Goal: Task Accomplishment & Management: Manage account settings

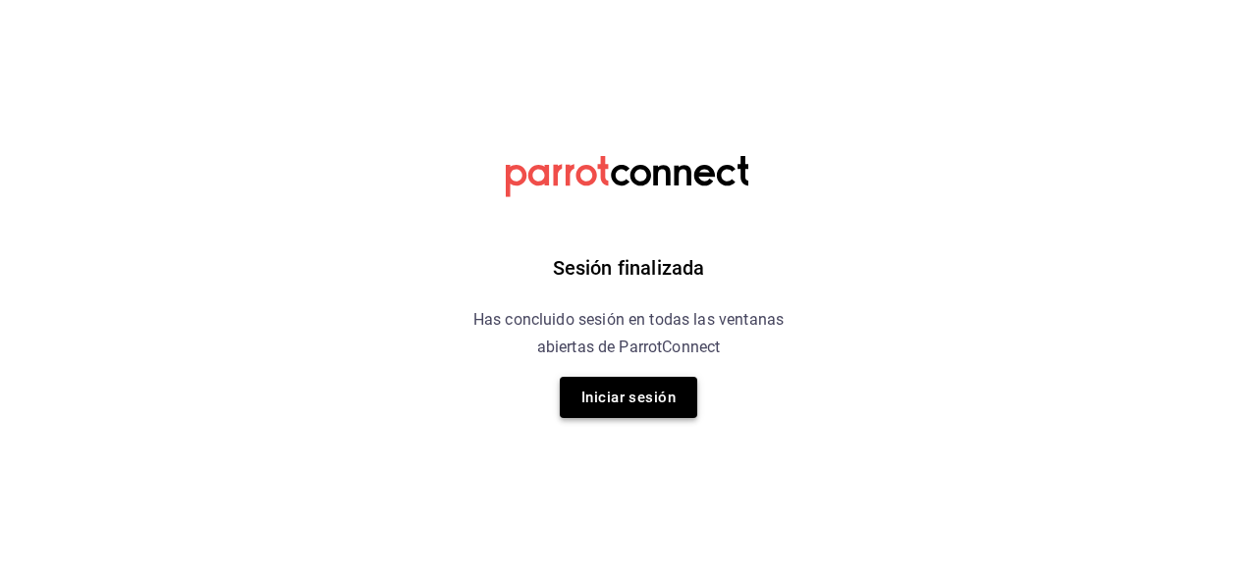
click at [621, 391] on button "Iniciar sesión" at bounding box center [628, 397] width 137 height 41
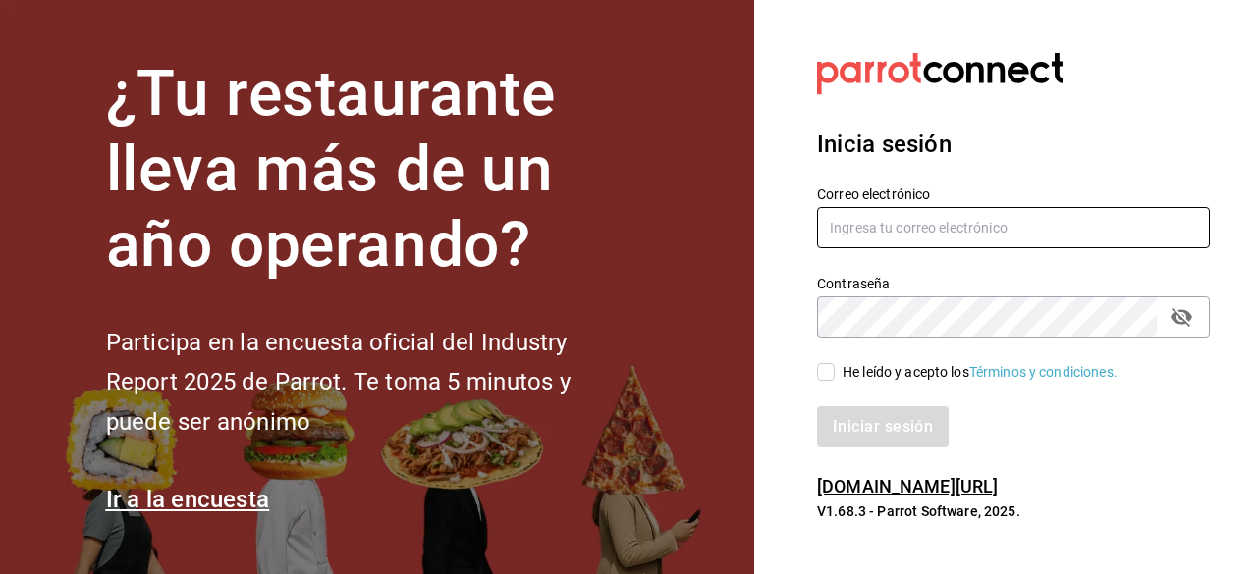
click at [953, 245] on input "text" at bounding box center [1013, 227] width 393 height 41
type input "[EMAIL_ADDRESS][DOMAIN_NAME]"
click at [836, 365] on span "He leído y acepto los Términos y condiciones." at bounding box center [975, 372] width 283 height 21
click at [834, 365] on input "He leído y acepto los Términos y condiciones." at bounding box center [826, 372] width 18 height 18
checkbox input "true"
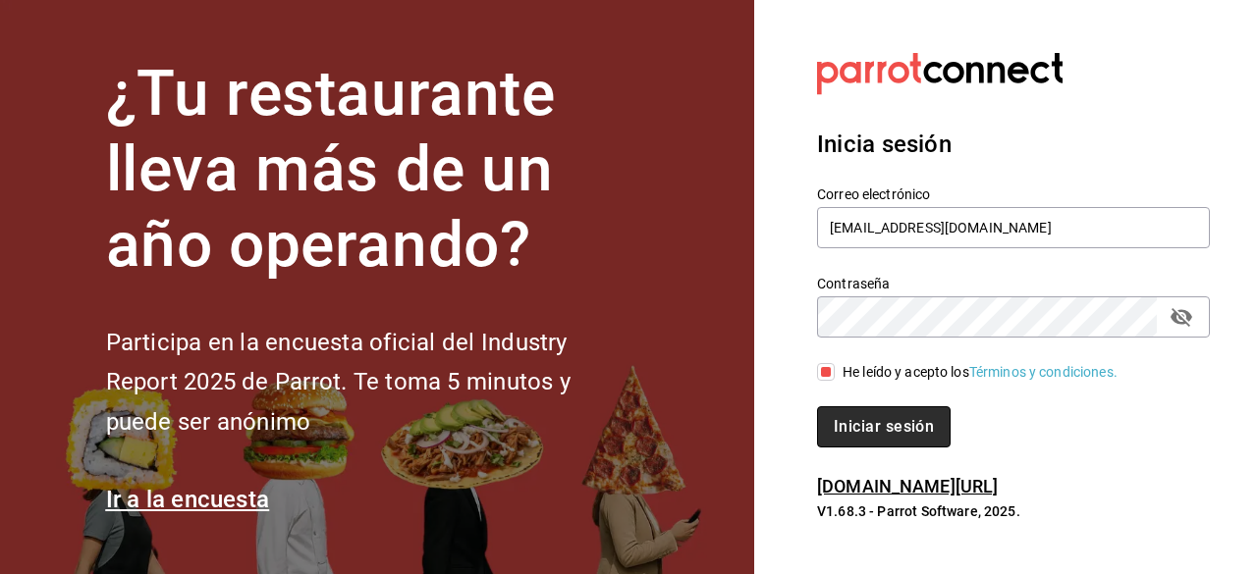
click at [851, 426] on button "Iniciar sesión" at bounding box center [884, 426] width 134 height 41
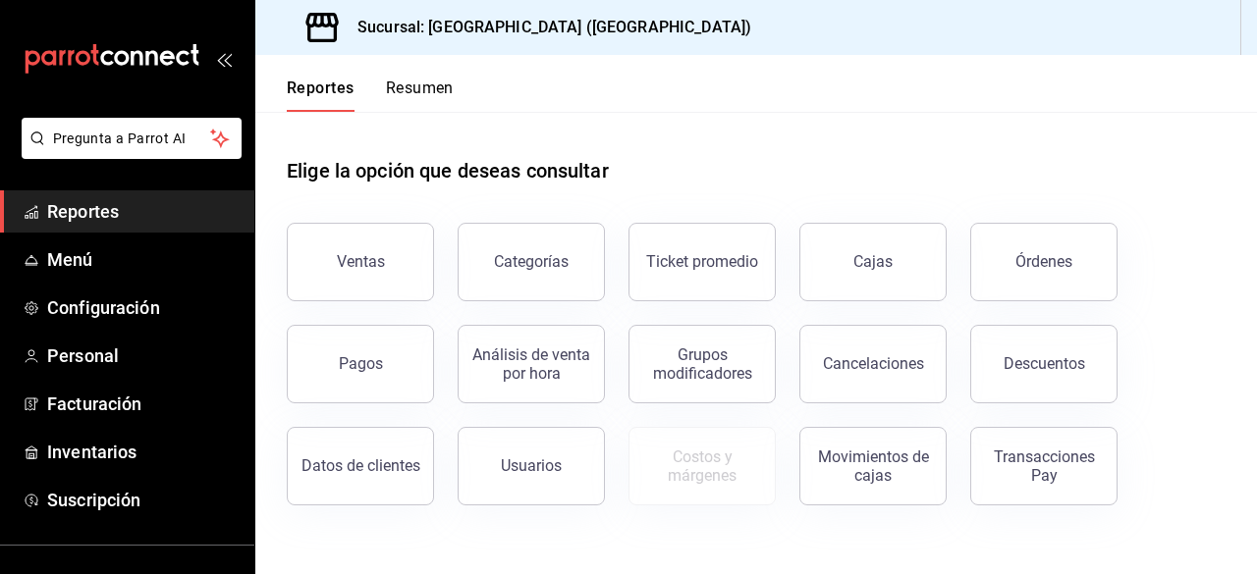
click at [0, 177] on ul "Pregunta a Parrot AI" at bounding box center [127, 154] width 254 height 73
click at [96, 256] on span "Menú" at bounding box center [142, 259] width 191 height 27
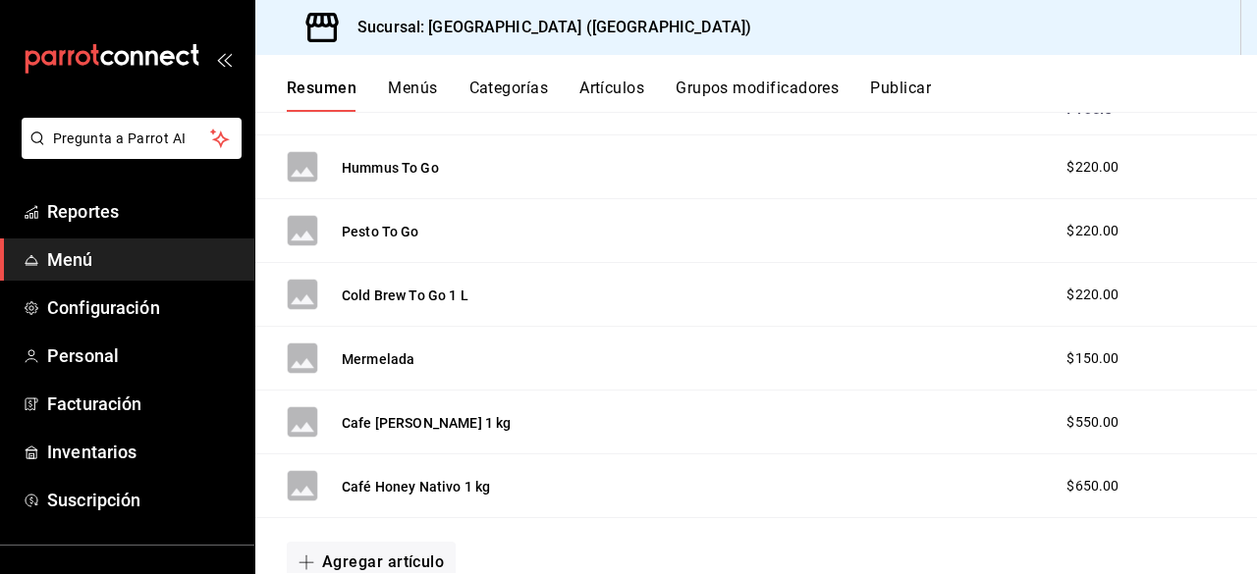
scroll to position [393, 0]
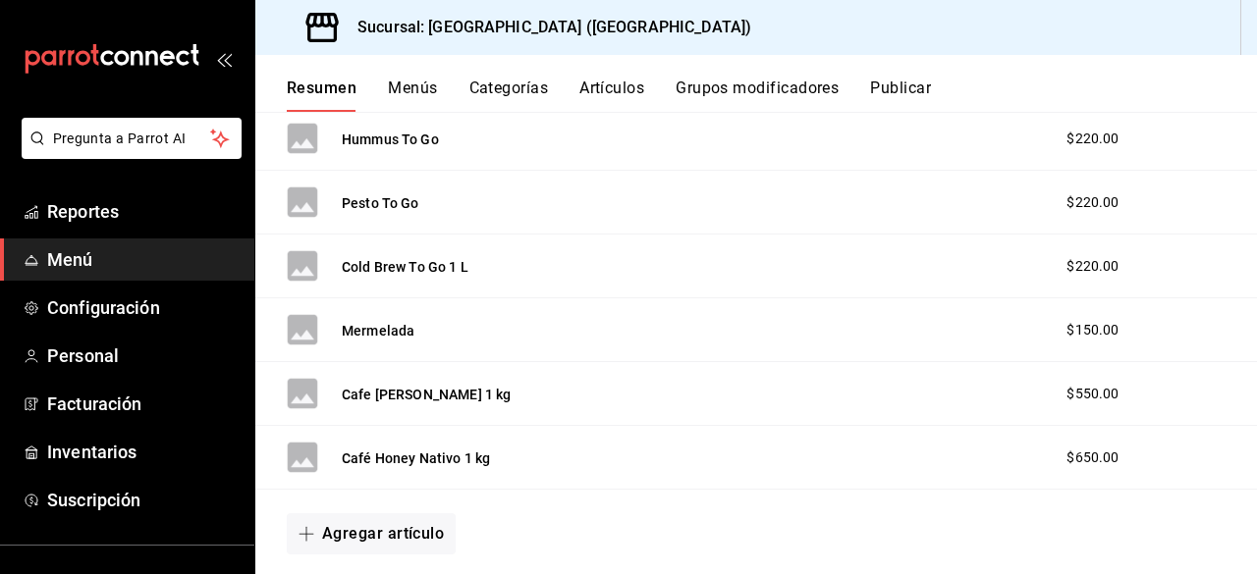
click at [1074, 333] on span "$150.00" at bounding box center [1092, 330] width 52 height 21
click at [348, 321] on button "Mermelada" at bounding box center [378, 331] width 73 height 20
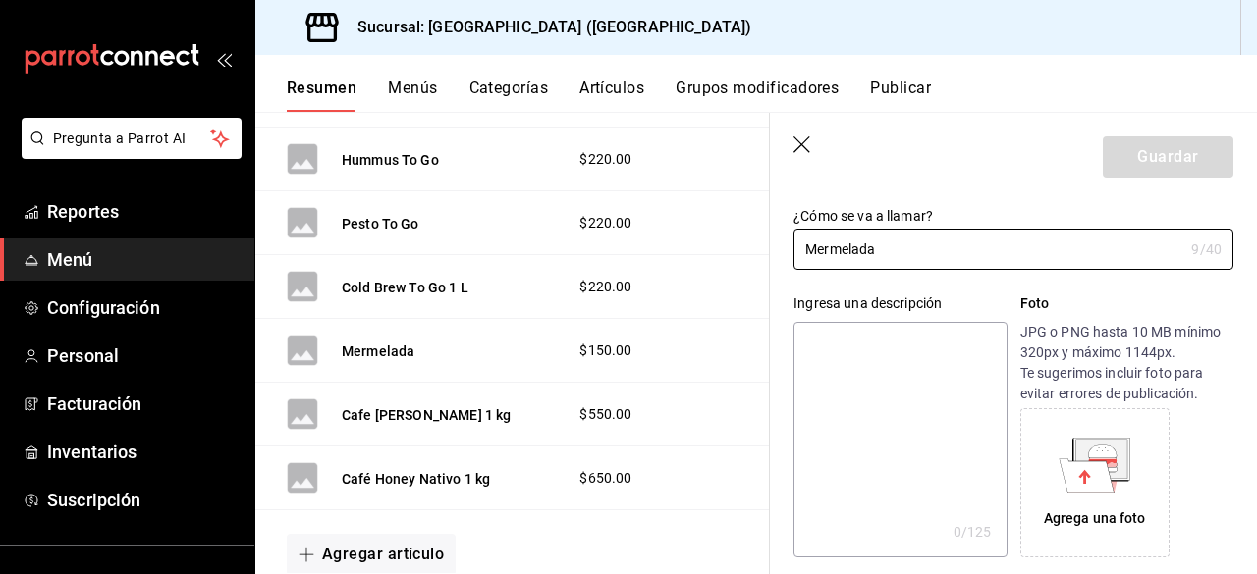
scroll to position [294, 0]
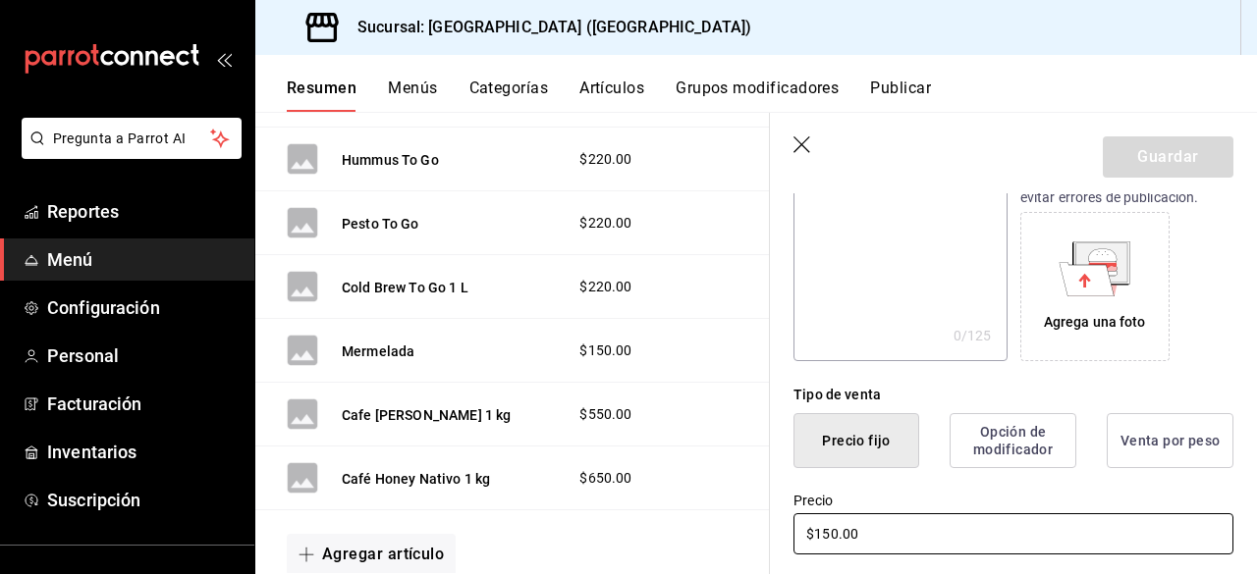
drag, startPoint x: 873, startPoint y: 534, endPoint x: 822, endPoint y: 539, distance: 51.3
click at [822, 539] on input "$150.00" at bounding box center [1013, 533] width 440 height 41
type input "$130.00"
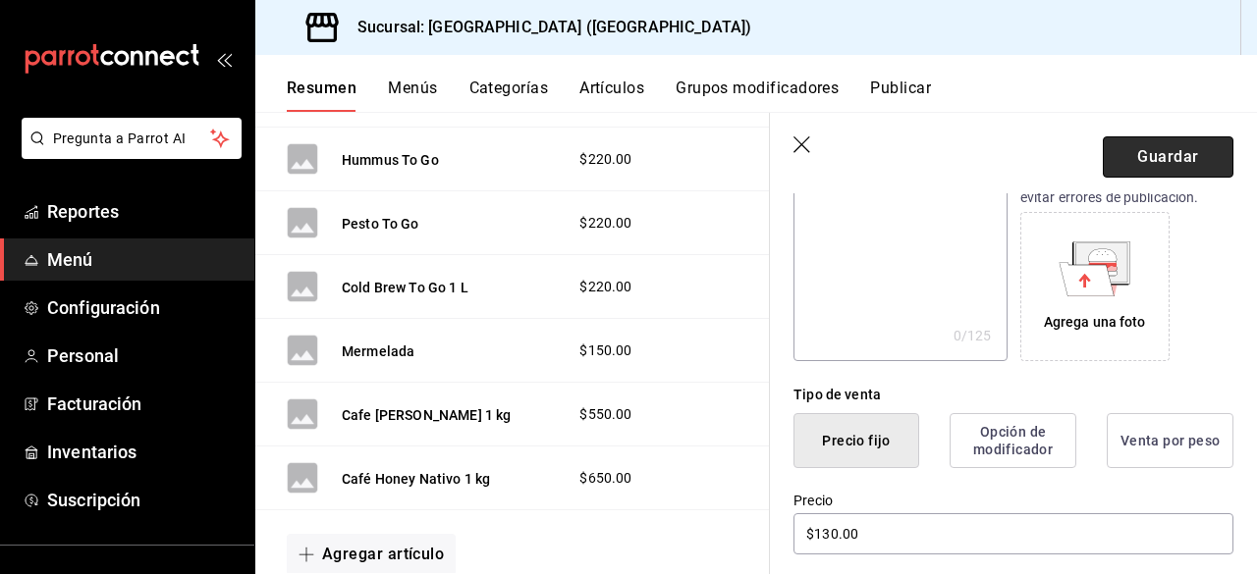
click at [1145, 165] on button "Guardar" at bounding box center [1167, 156] width 131 height 41
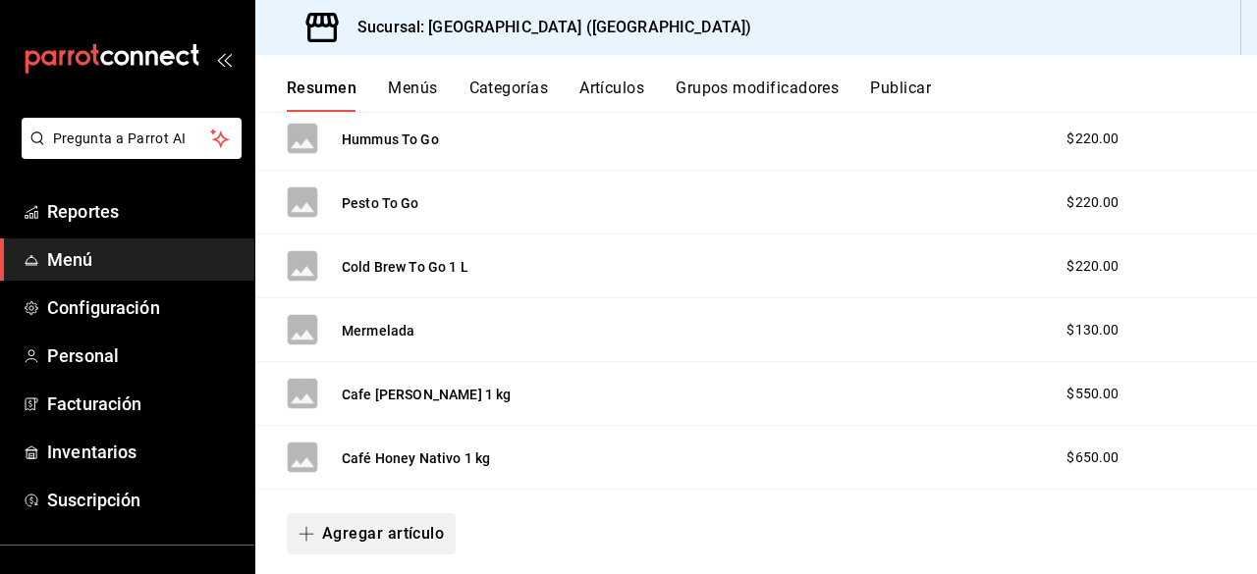
click at [362, 544] on button "Agregar artículo" at bounding box center [371, 533] width 169 height 41
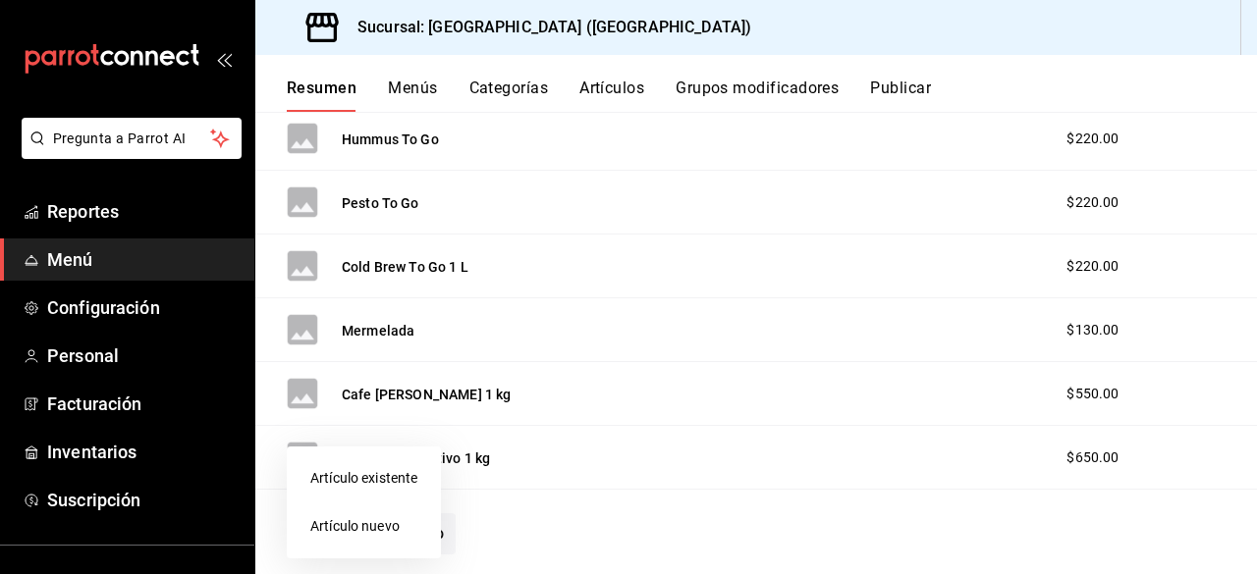
click at [595, 514] on div at bounding box center [628, 287] width 1257 height 574
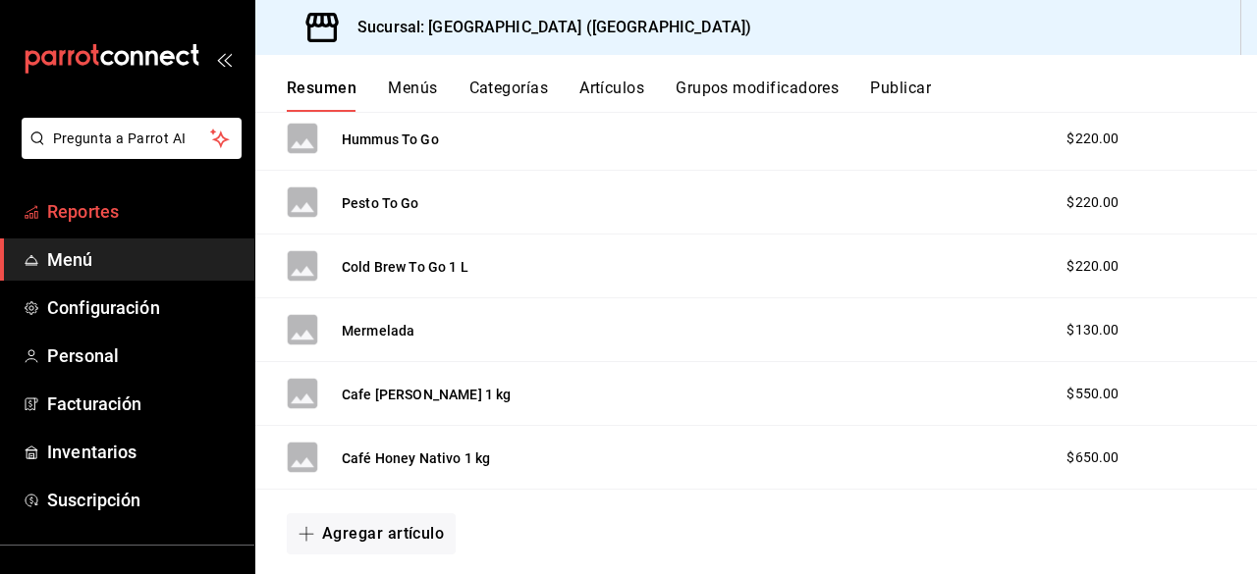
click at [117, 207] on span "Reportes" at bounding box center [142, 211] width 191 height 27
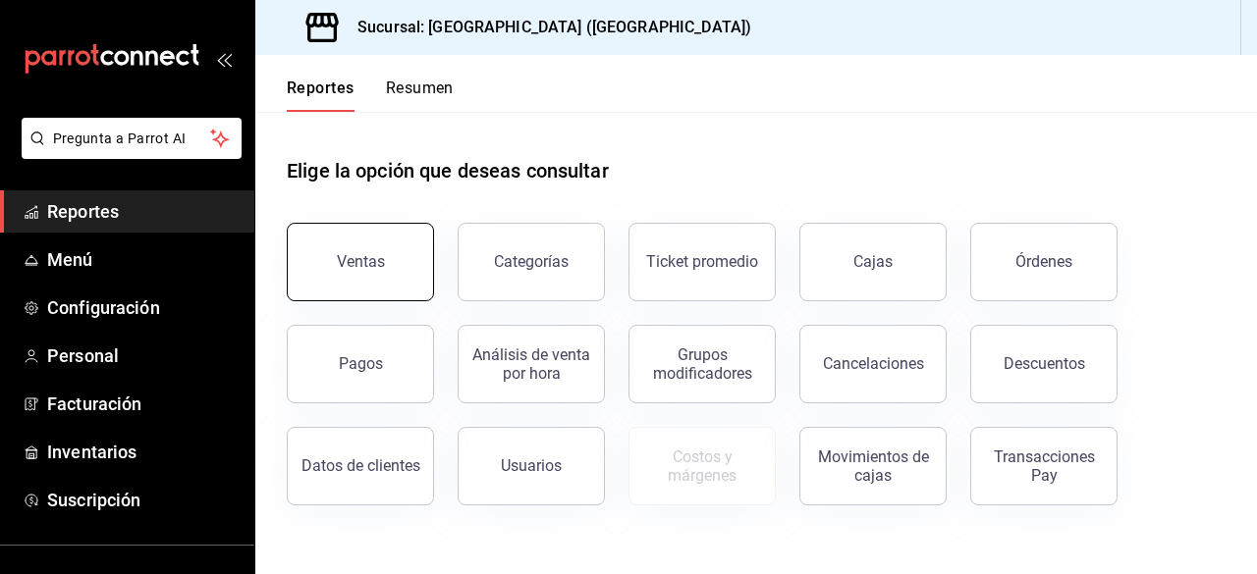
click at [306, 248] on button "Ventas" at bounding box center [360, 262] width 147 height 79
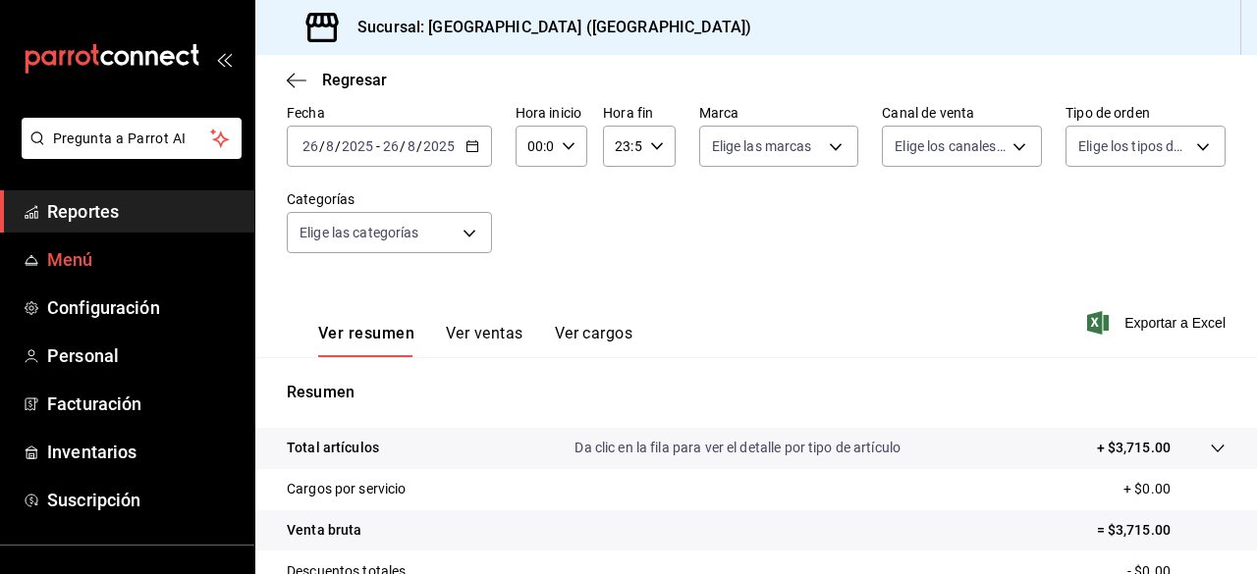
scroll to position [196, 0]
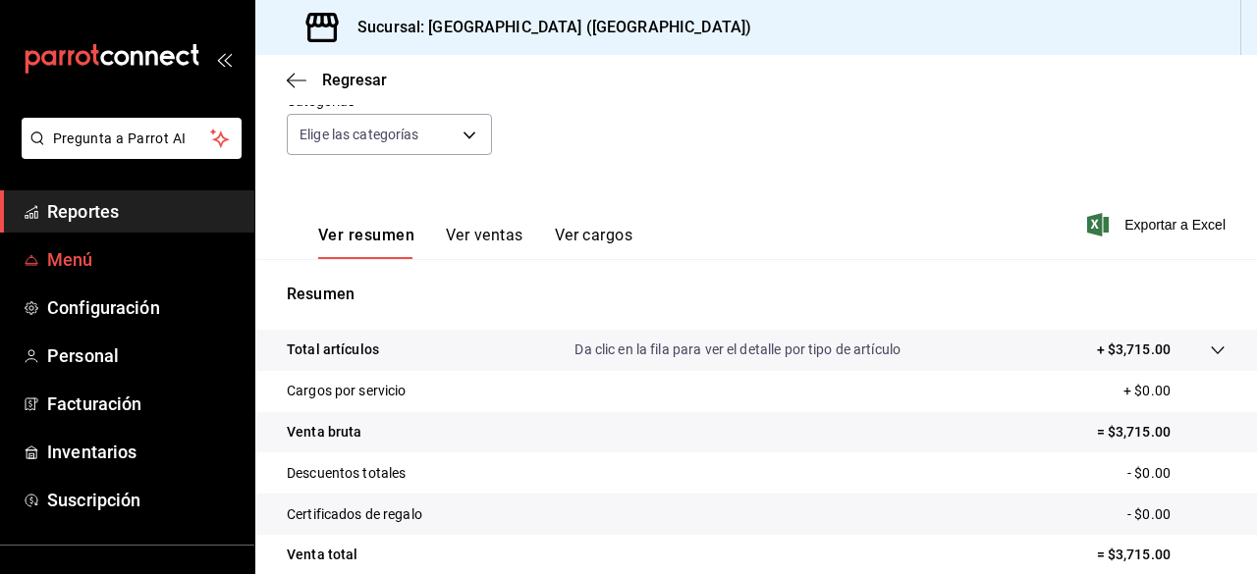
click at [134, 271] on span "Menú" at bounding box center [142, 259] width 191 height 27
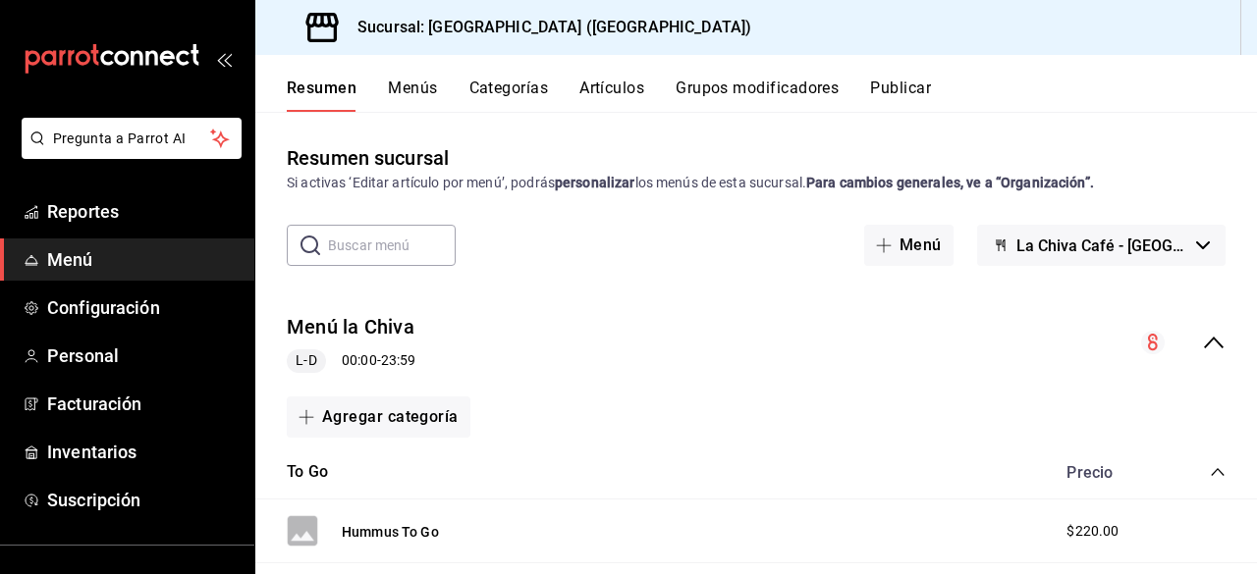
click at [601, 92] on button "Artículos" at bounding box center [611, 95] width 65 height 33
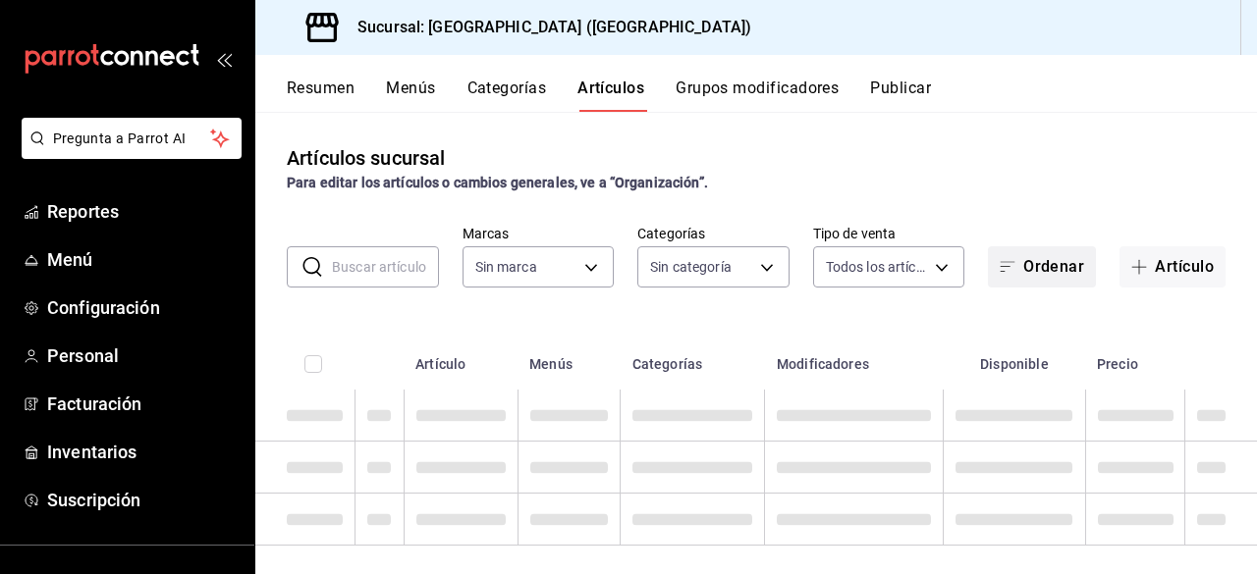
type input "aa19ab2e-d6d3-419b-84e9-7f3a59528db8"
type input "b58d6945-f9c3-4937-a0fc-fa793bbb6874,887d8e31-c6e7-4e78-b919-f250ed1fb8d3,ade5d…"
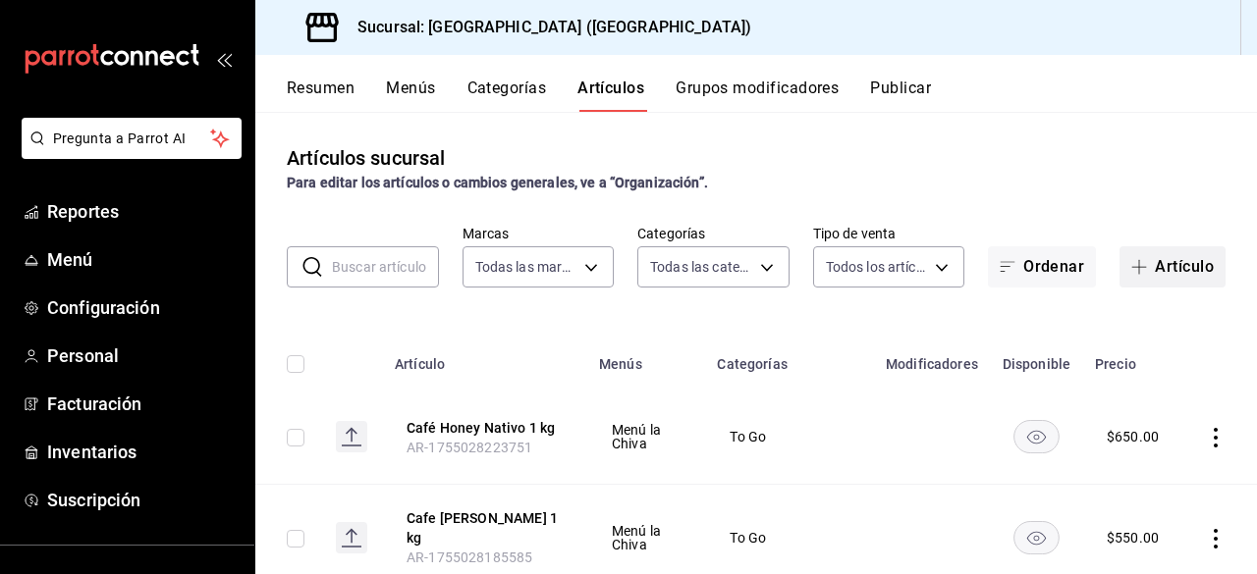
click at [1130, 277] on button "Artículo" at bounding box center [1172, 266] width 106 height 41
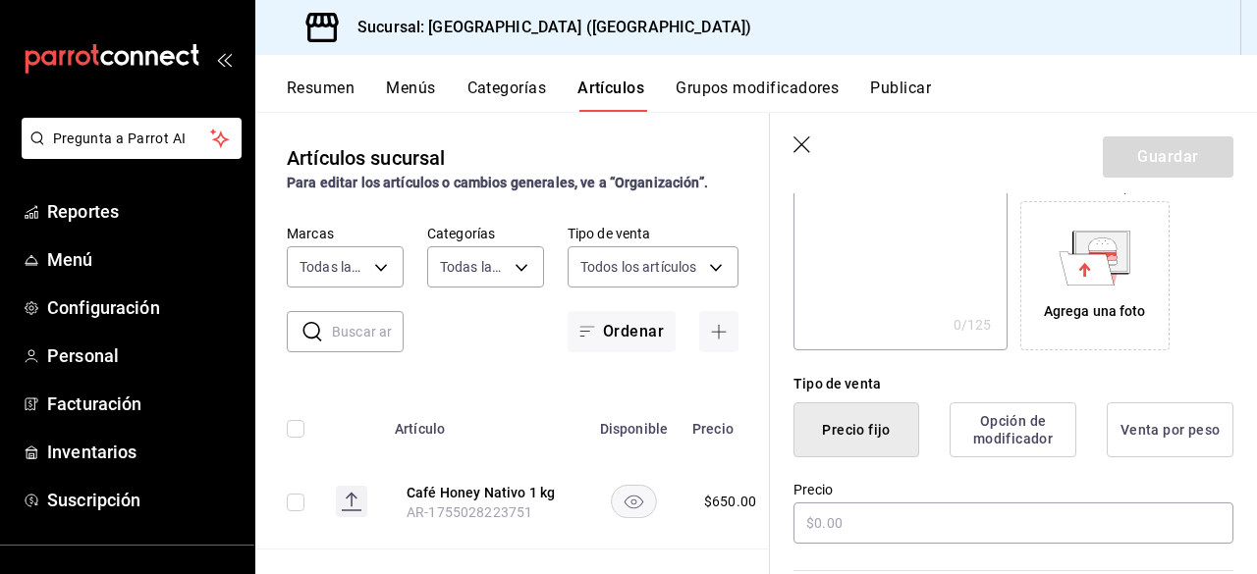
scroll to position [393, 0]
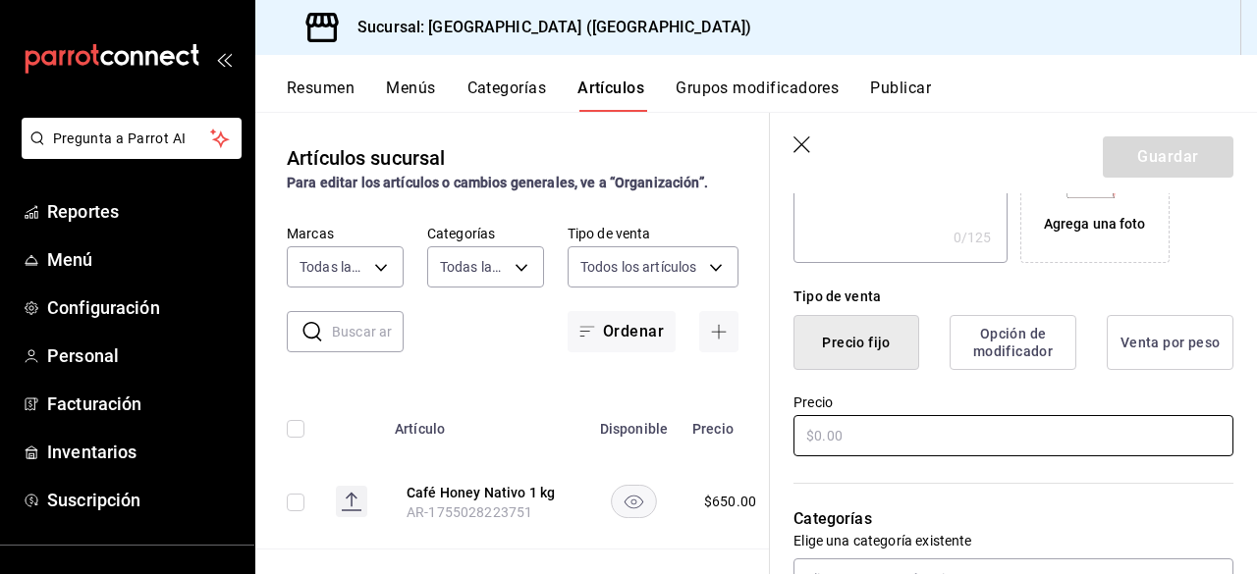
type input "Salsa Macha"
drag, startPoint x: 881, startPoint y: 438, endPoint x: 620, endPoint y: 403, distance: 262.4
click at [620, 403] on main "Artículos sucursal Para editar los artículos o cambios generales, ve a “Organiz…" at bounding box center [755, 343] width 1001 height 462
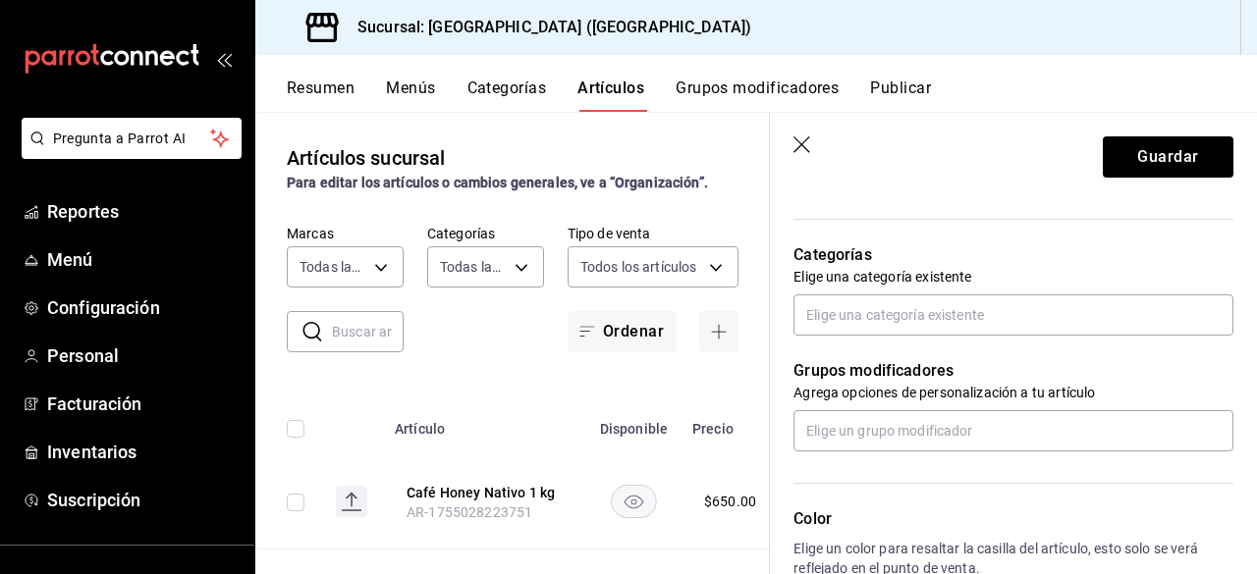
scroll to position [687, 0]
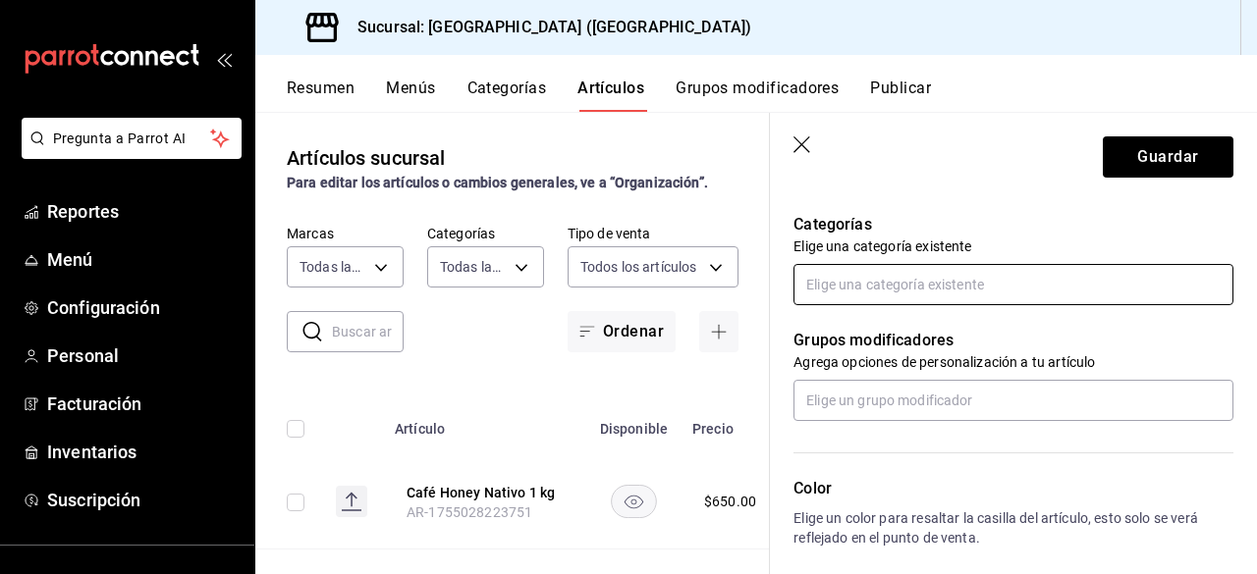
type input "$150.00"
click at [985, 292] on input "text" at bounding box center [1013, 284] width 440 height 41
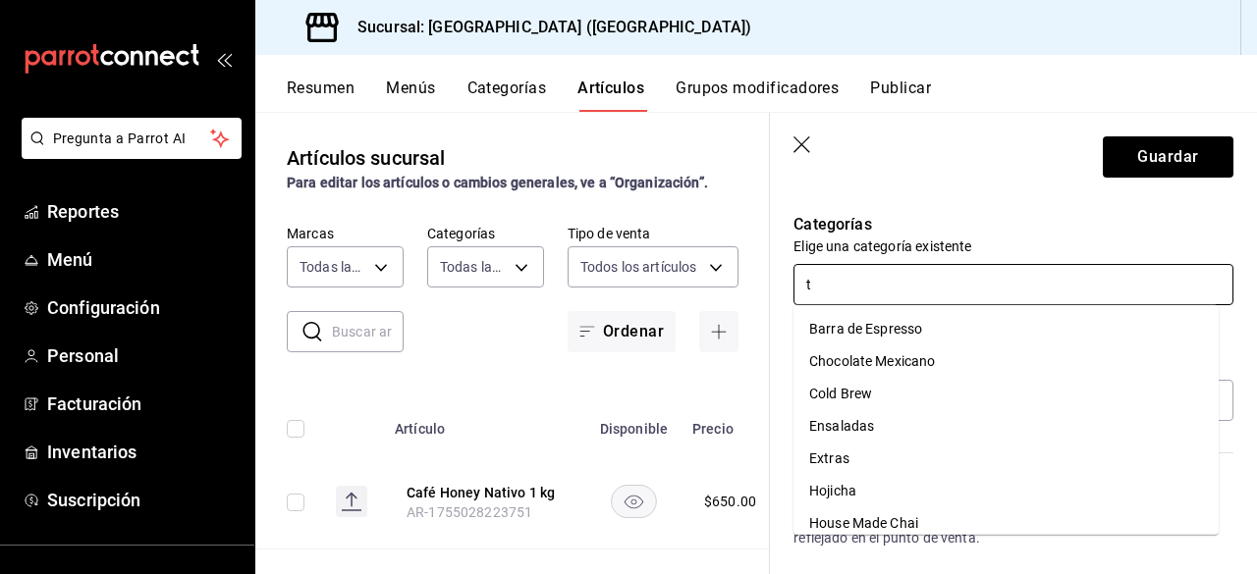
type input "to"
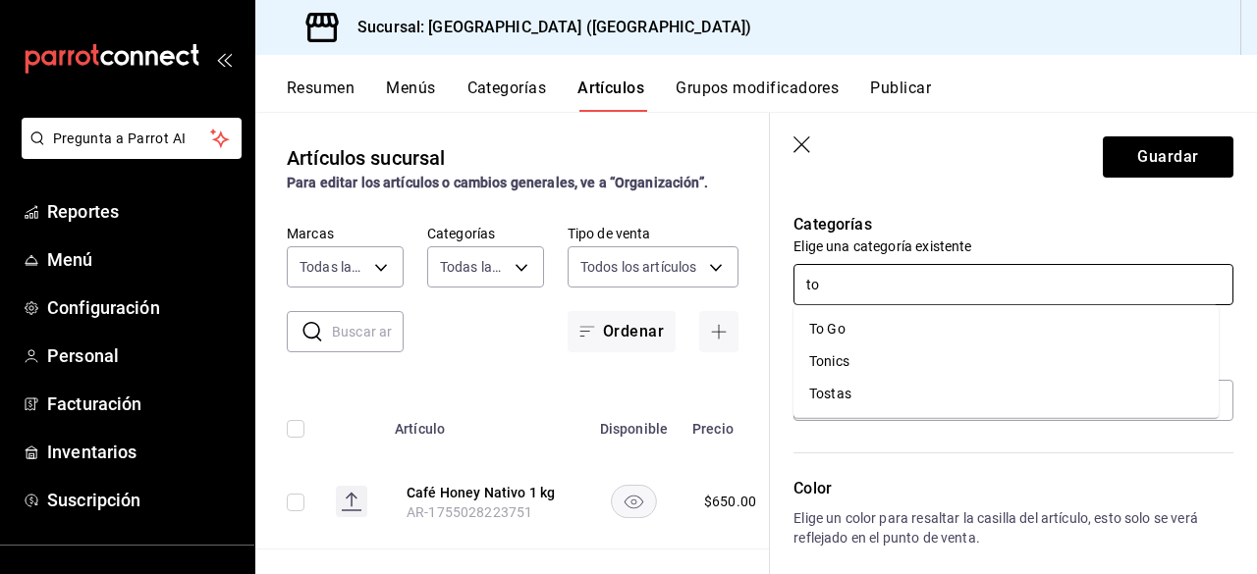
click at [957, 320] on li "To Go" at bounding box center [1005, 329] width 425 height 32
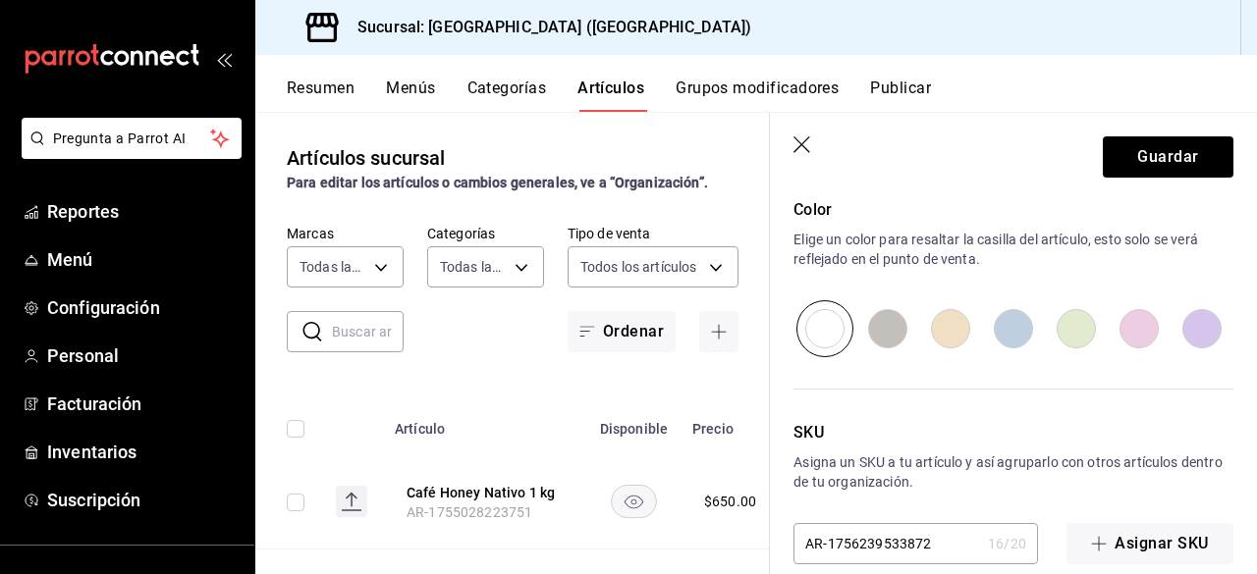
scroll to position [1058, 0]
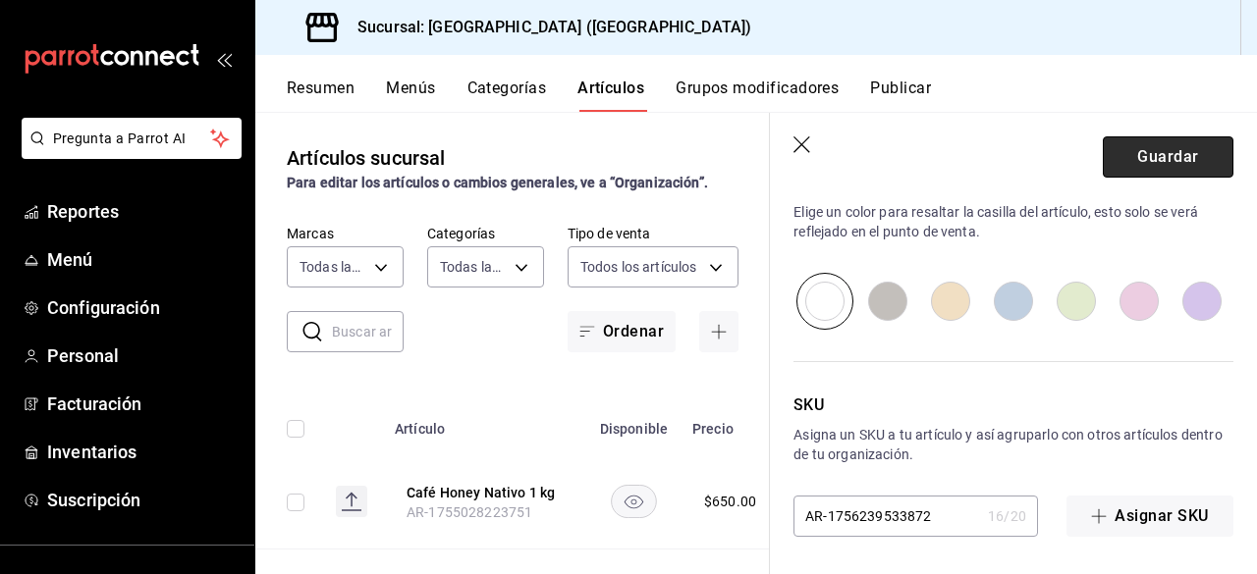
click at [1194, 166] on button "Guardar" at bounding box center [1167, 156] width 131 height 41
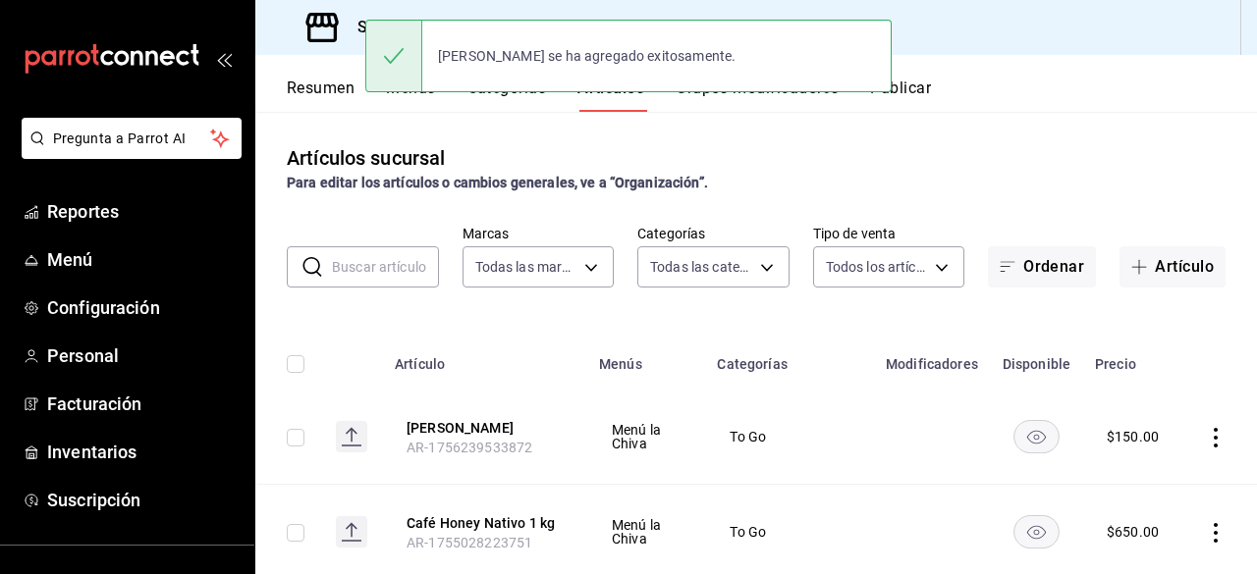
click at [1071, 185] on div "Para editar los artículos o cambios generales, ve a “Organización”." at bounding box center [756, 183] width 938 height 21
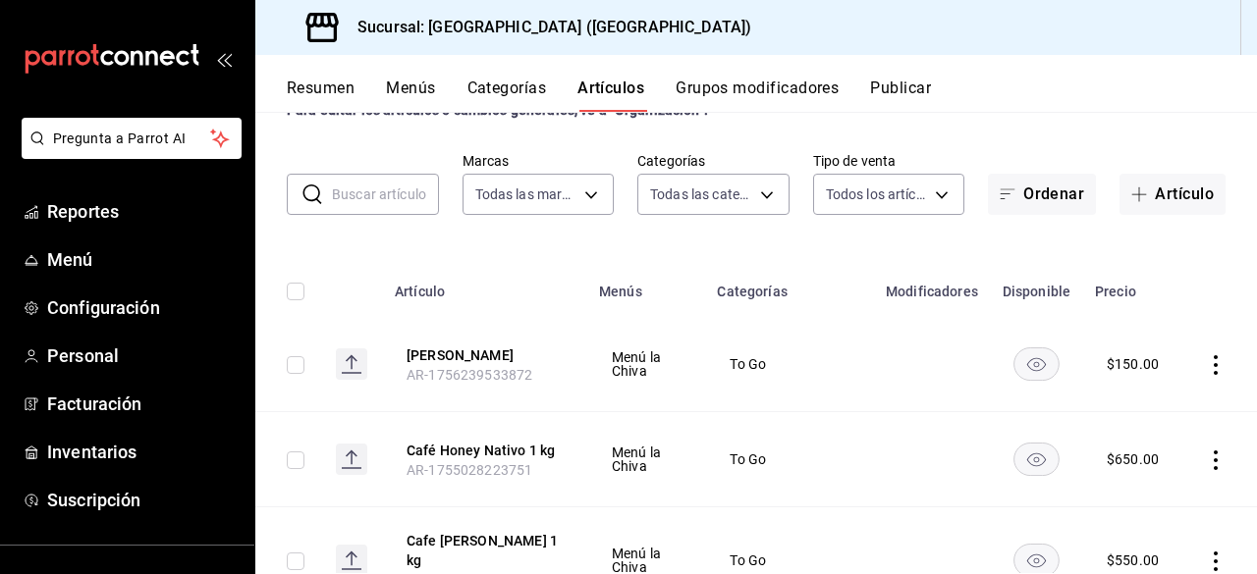
scroll to position [98, 0]
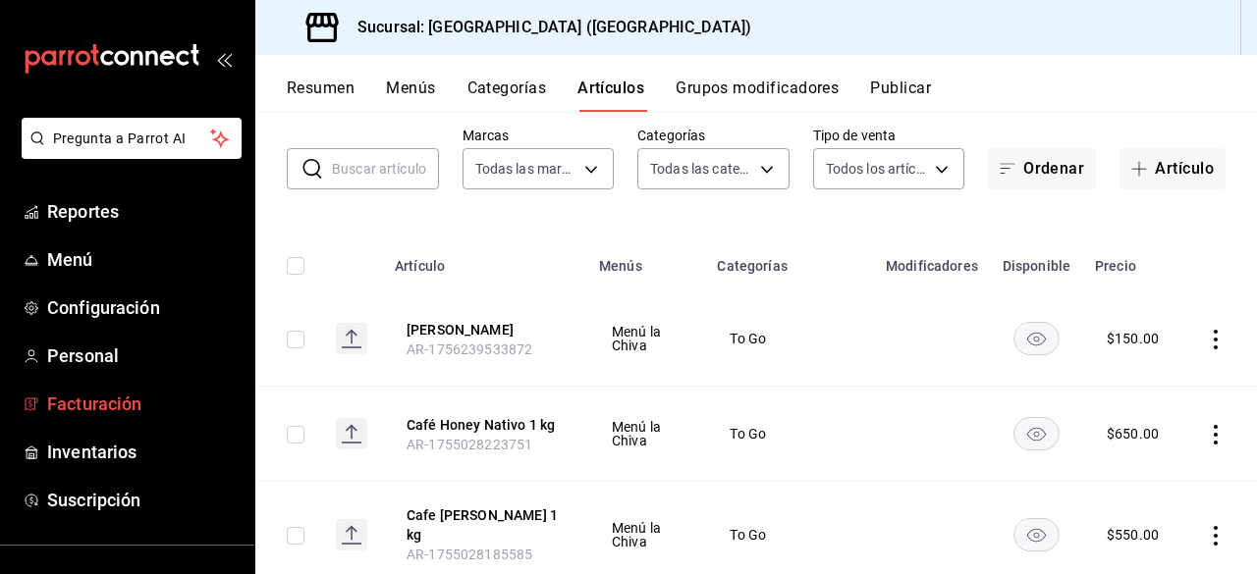
click at [122, 407] on span "Facturación" at bounding box center [142, 404] width 191 height 27
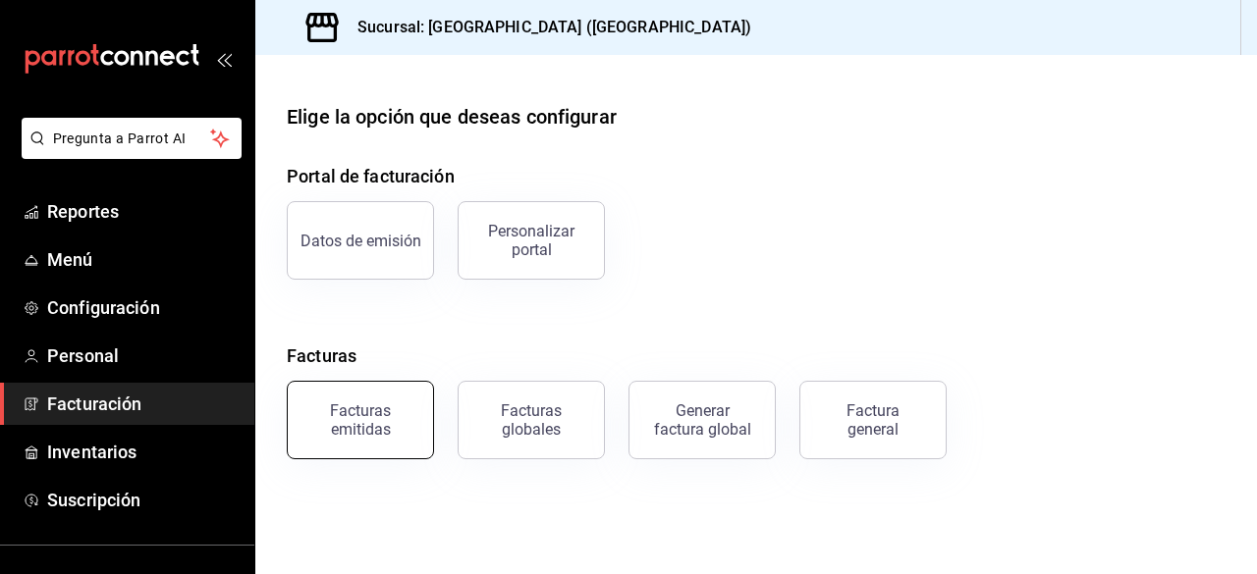
click at [350, 425] on div "Facturas emitidas" at bounding box center [360, 419] width 122 height 37
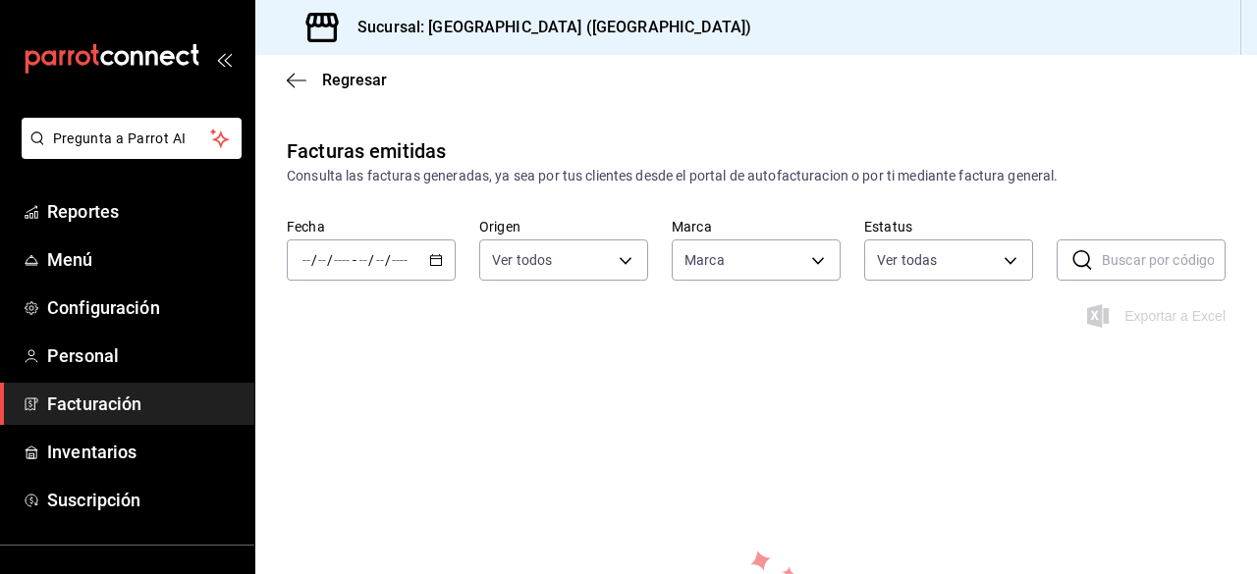
type input "aa19ab2e-d6d3-419b-84e9-7f3a59528db8"
click at [431, 247] on div "/ / - / /" at bounding box center [371, 260] width 169 height 41
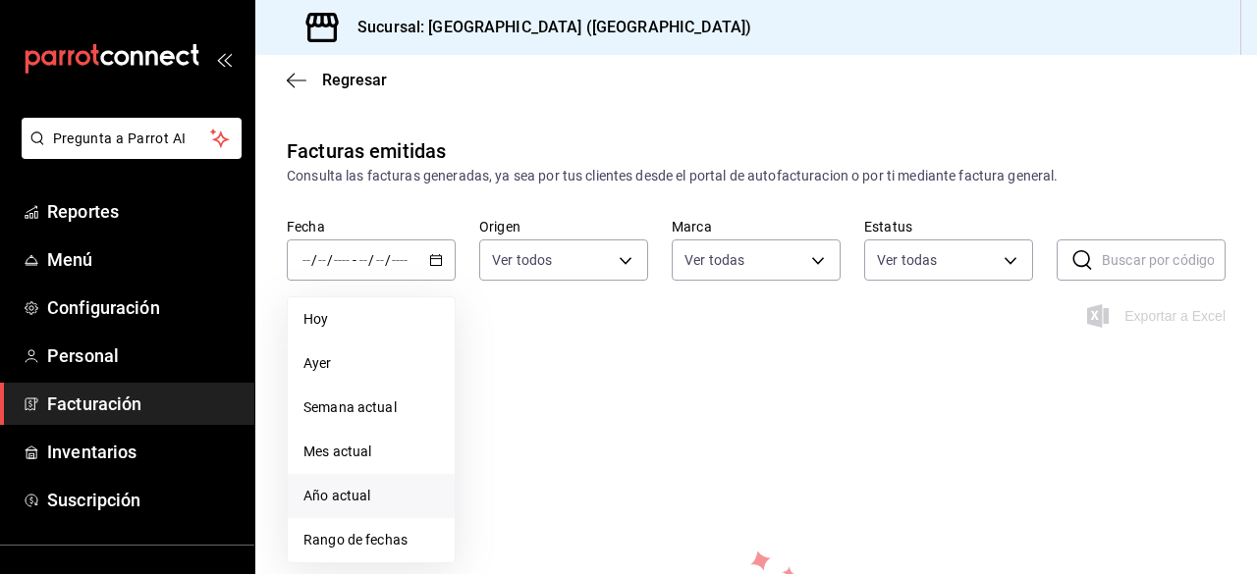
click at [388, 489] on span "Año actual" at bounding box center [370, 496] width 135 height 21
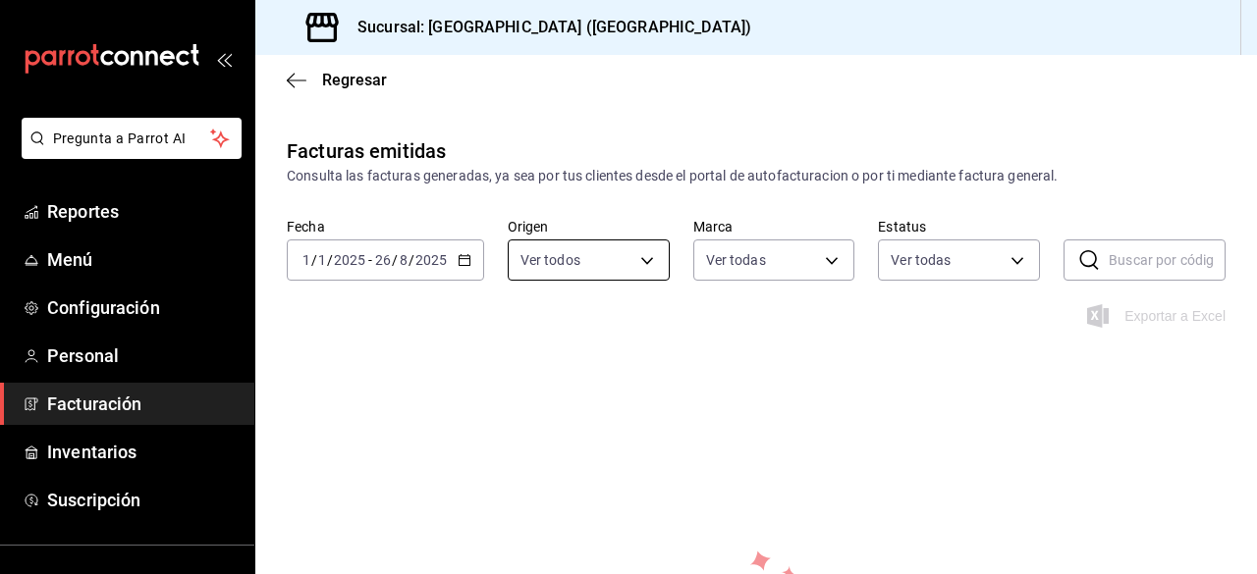
click at [644, 255] on body "Pregunta a Parrot AI Reportes Menú Configuración Personal Facturación Inventari…" at bounding box center [628, 287] width 1257 height 574
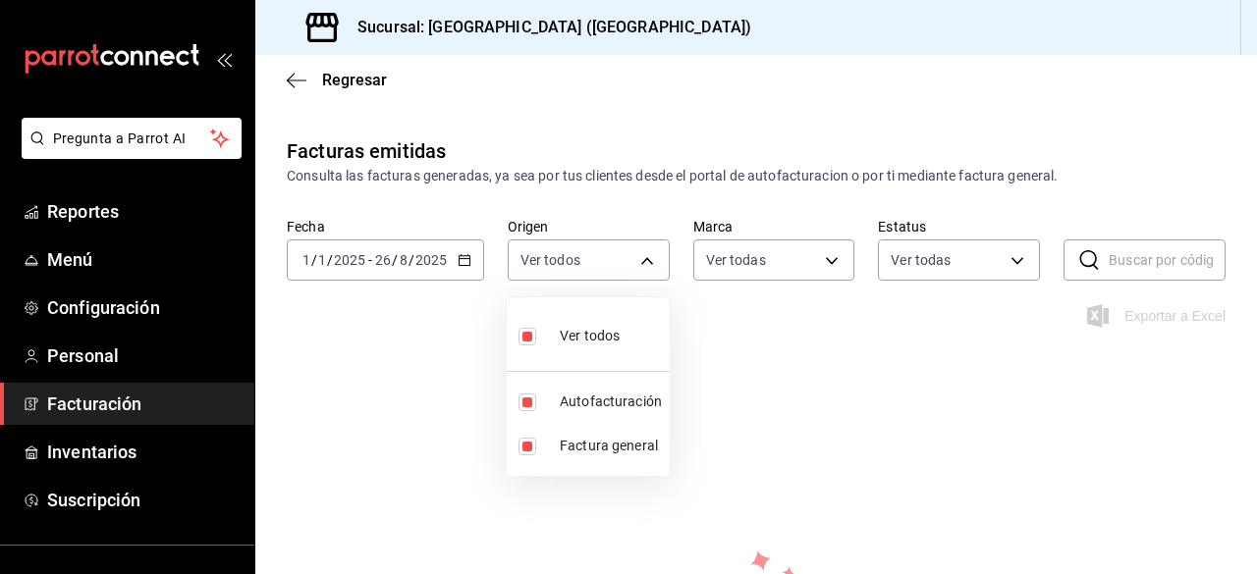
click at [683, 327] on div at bounding box center [628, 287] width 1257 height 574
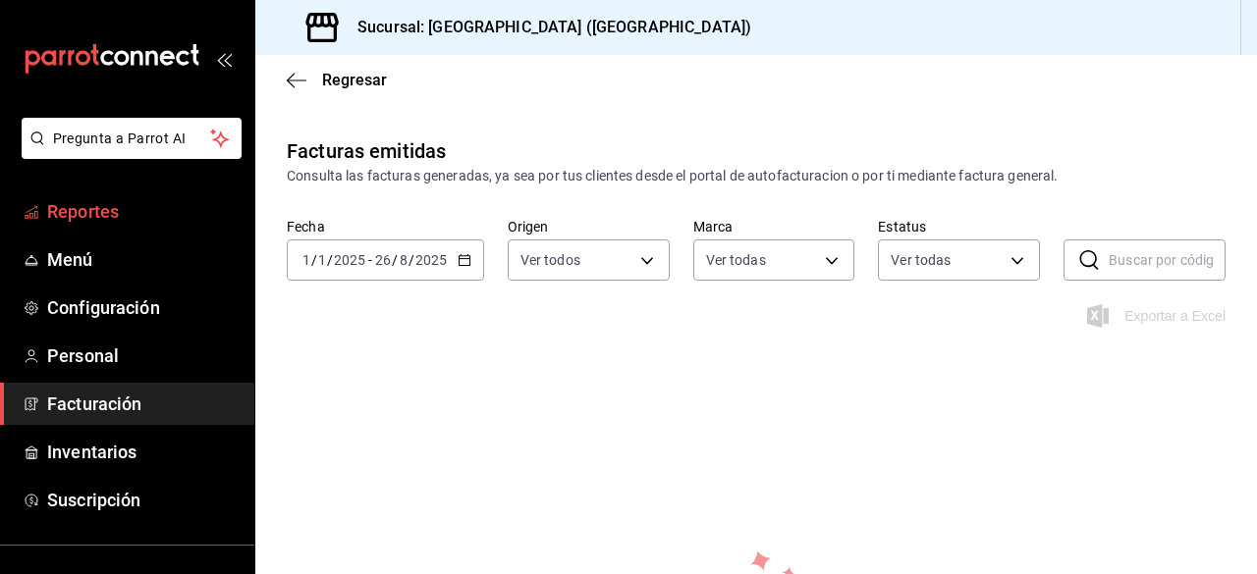
click at [151, 198] on span "Reportes" at bounding box center [142, 211] width 191 height 27
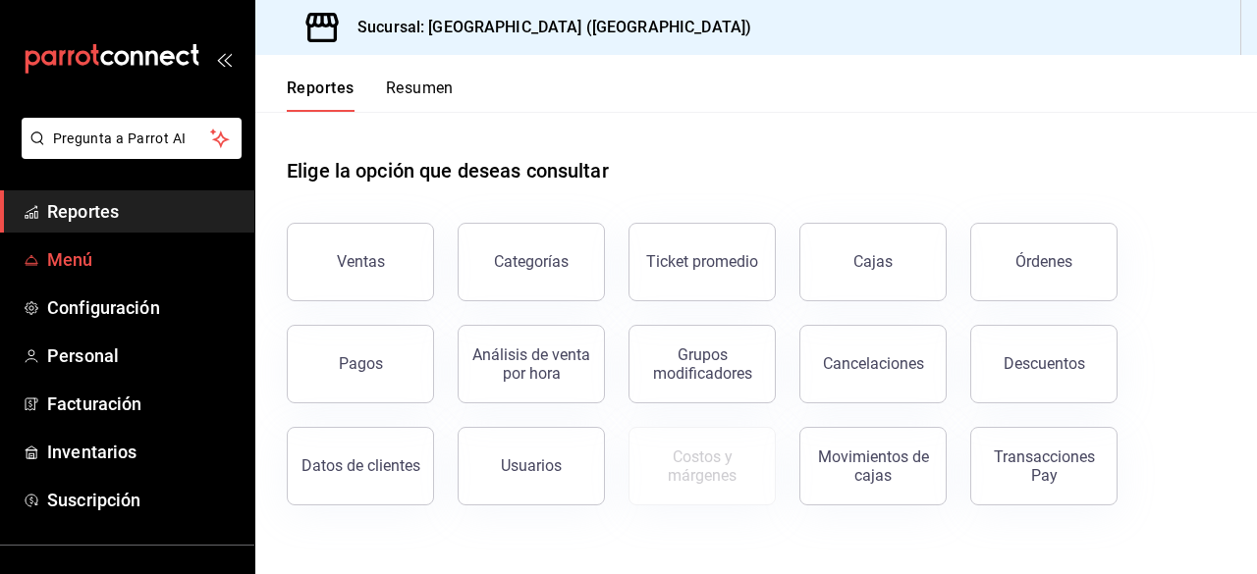
click at [121, 247] on span "Menú" at bounding box center [142, 259] width 191 height 27
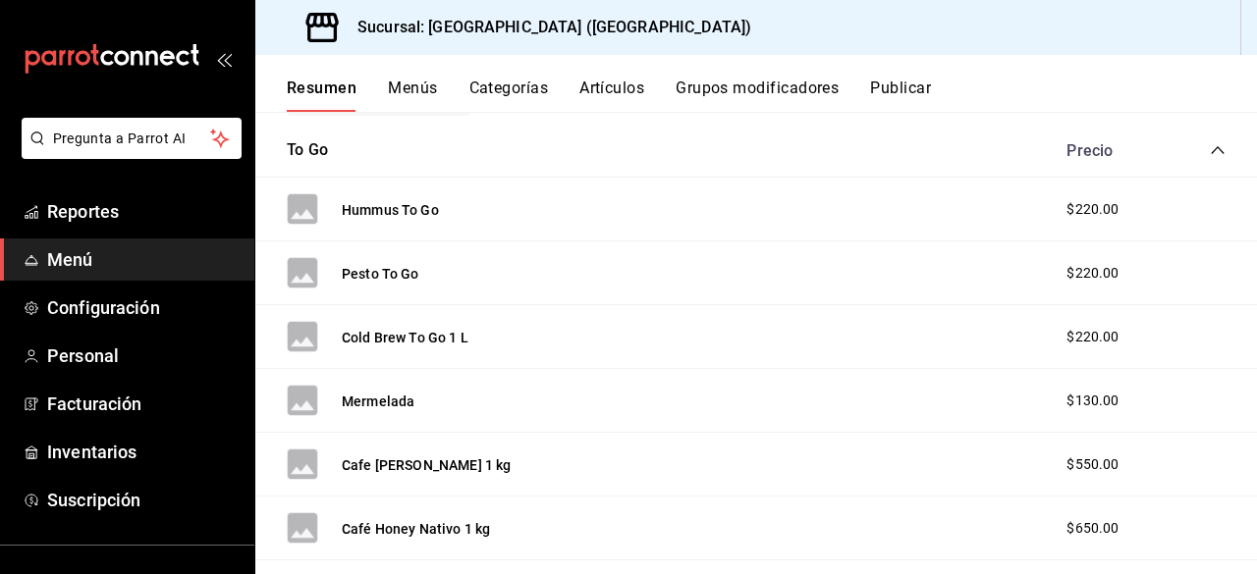
scroll to position [294, 0]
